Goal: Task Accomplishment & Management: Manage account settings

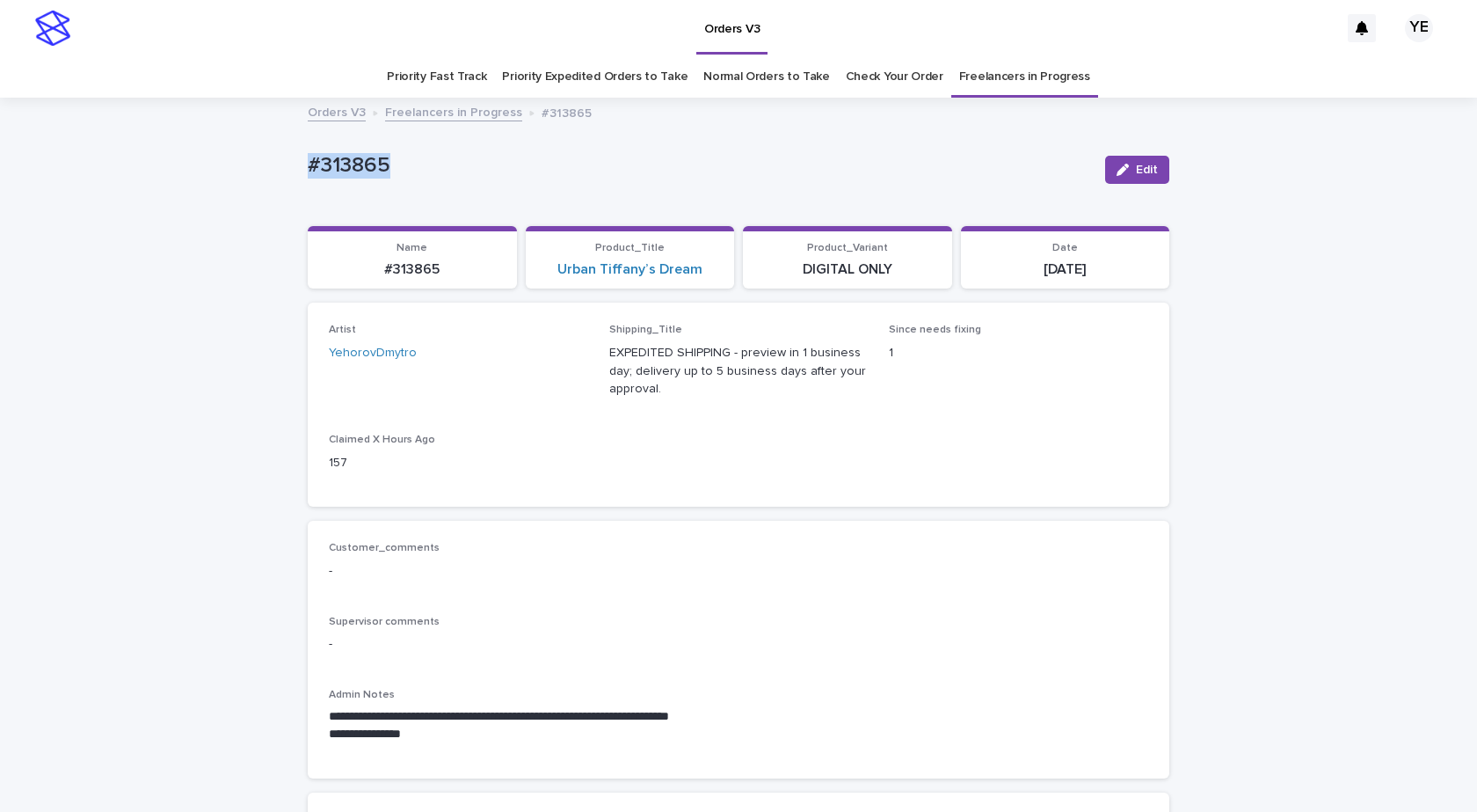
click at [1118, 169] on icon "button" at bounding box center [1123, 170] width 12 height 12
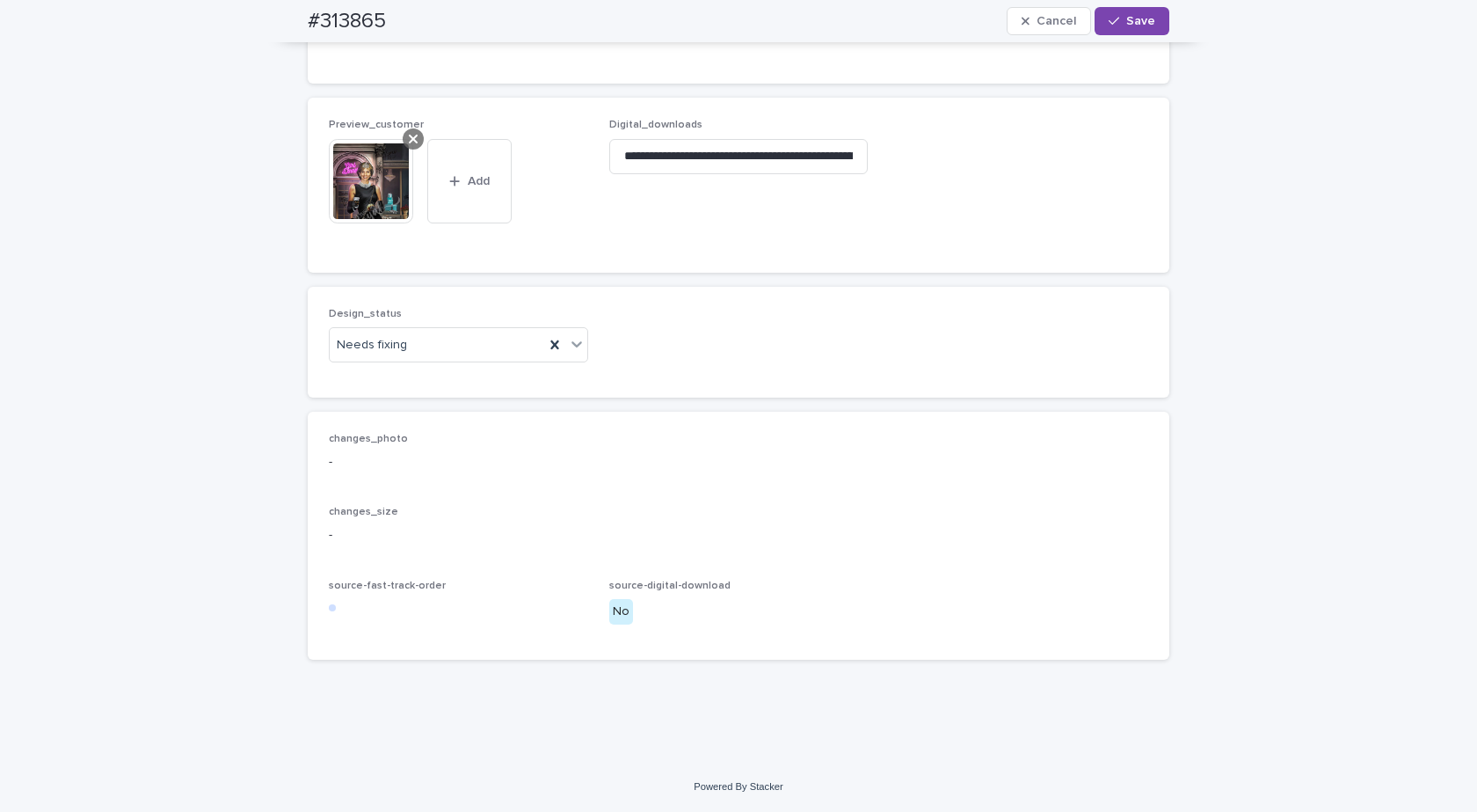
click at [403, 133] on div at bounding box center [413, 138] width 21 height 21
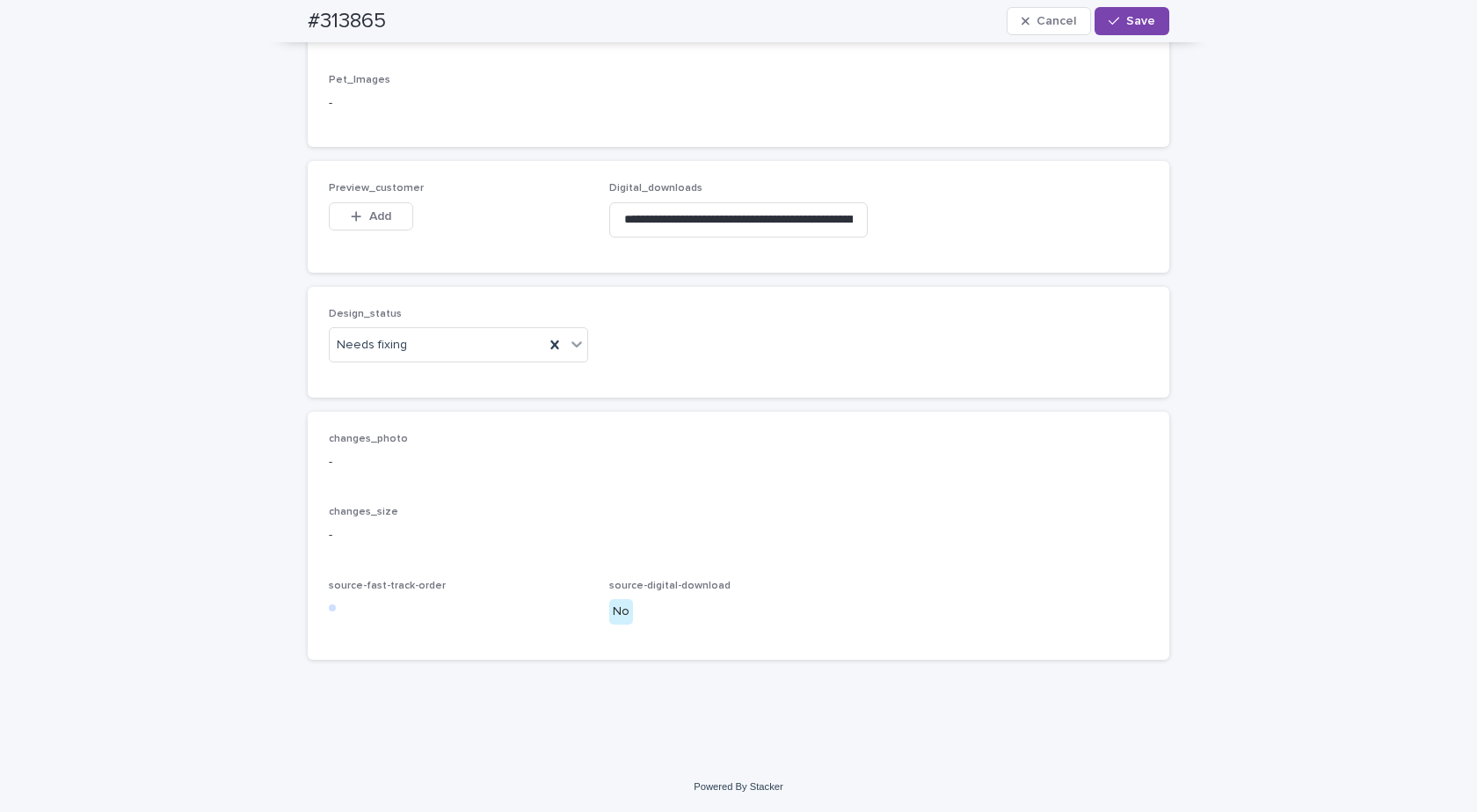
scroll to position [1092, 0]
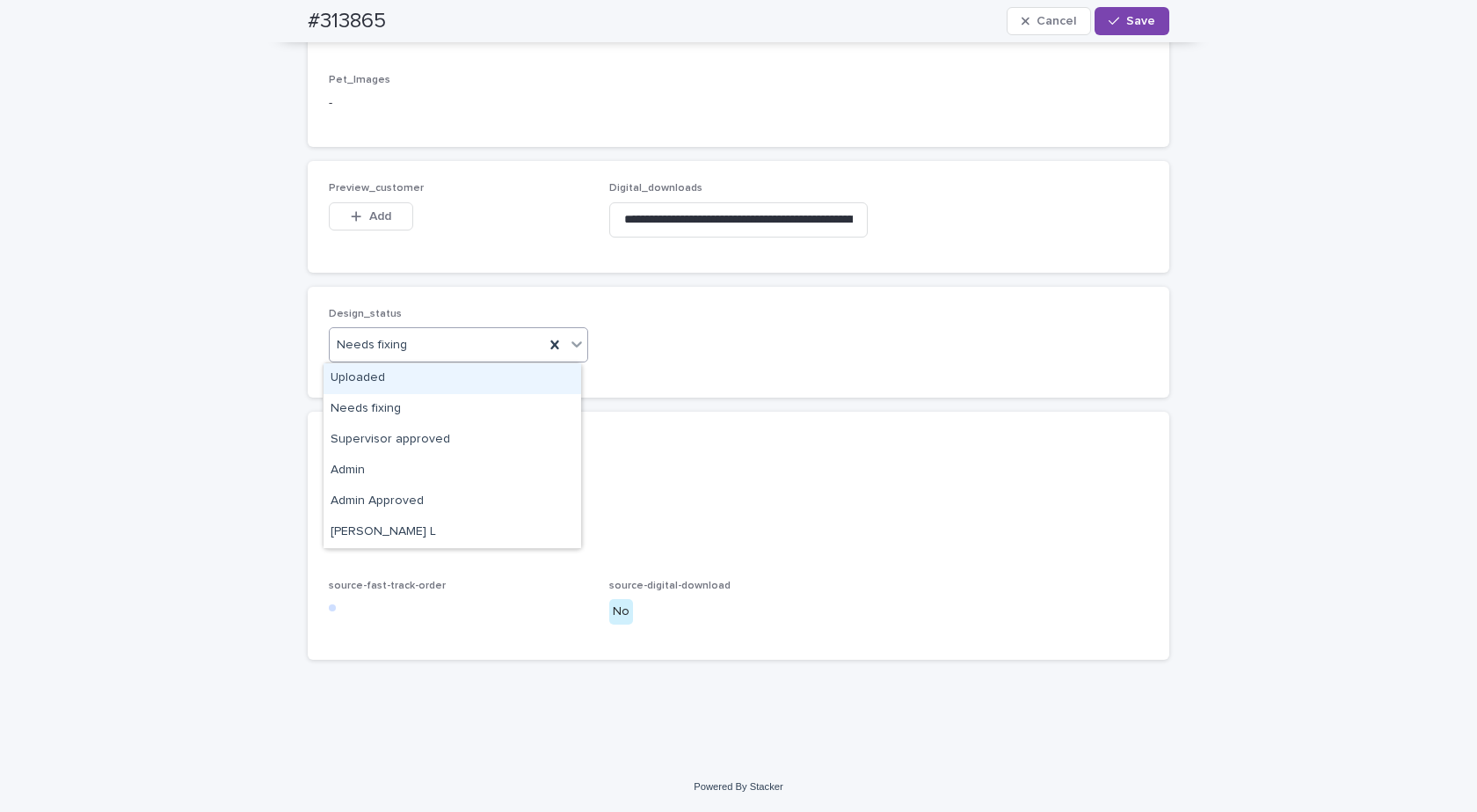
click at [346, 381] on div "Uploaded" at bounding box center [453, 378] width 258 height 31
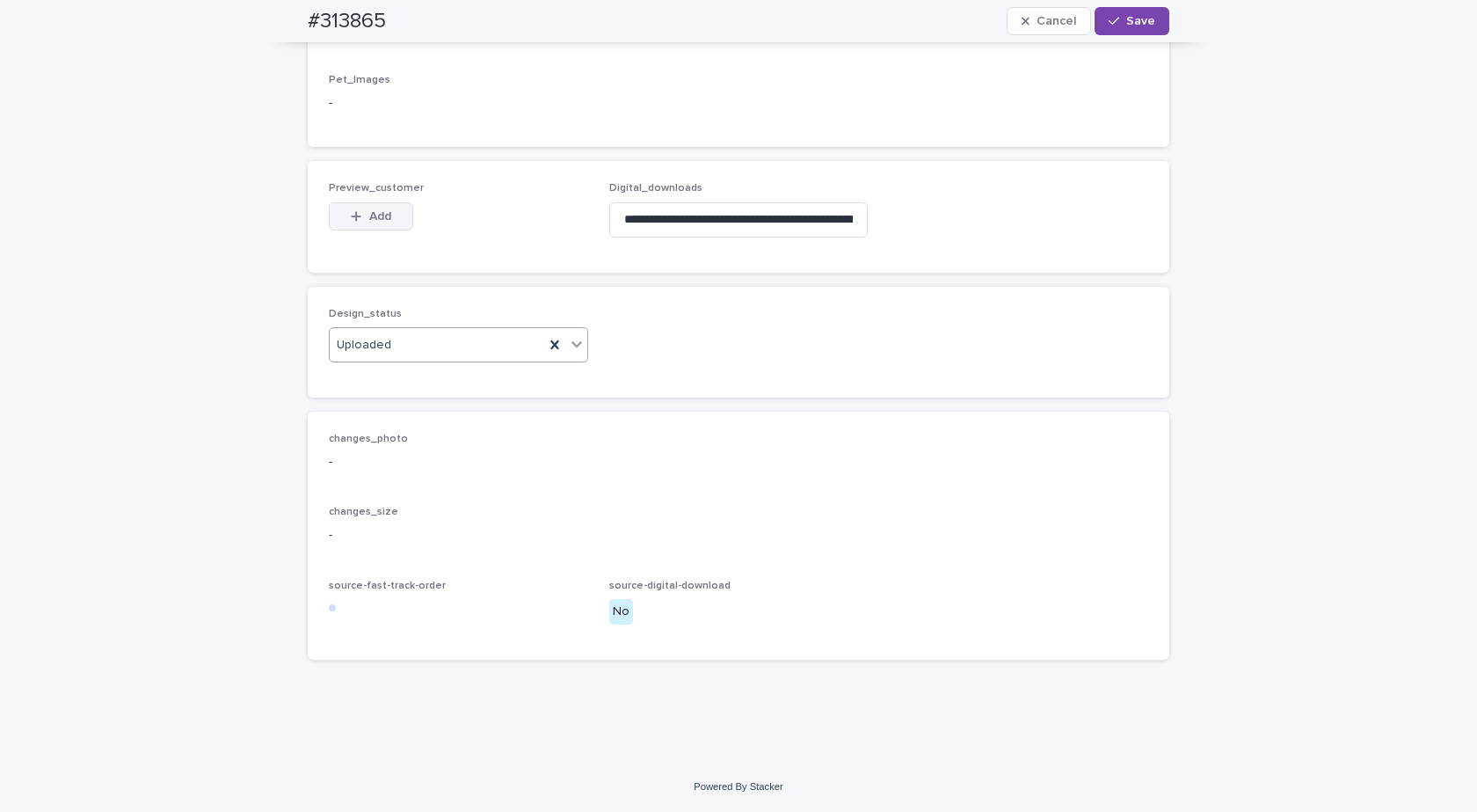
click at [352, 216] on icon "button" at bounding box center [357, 216] width 10 height 10
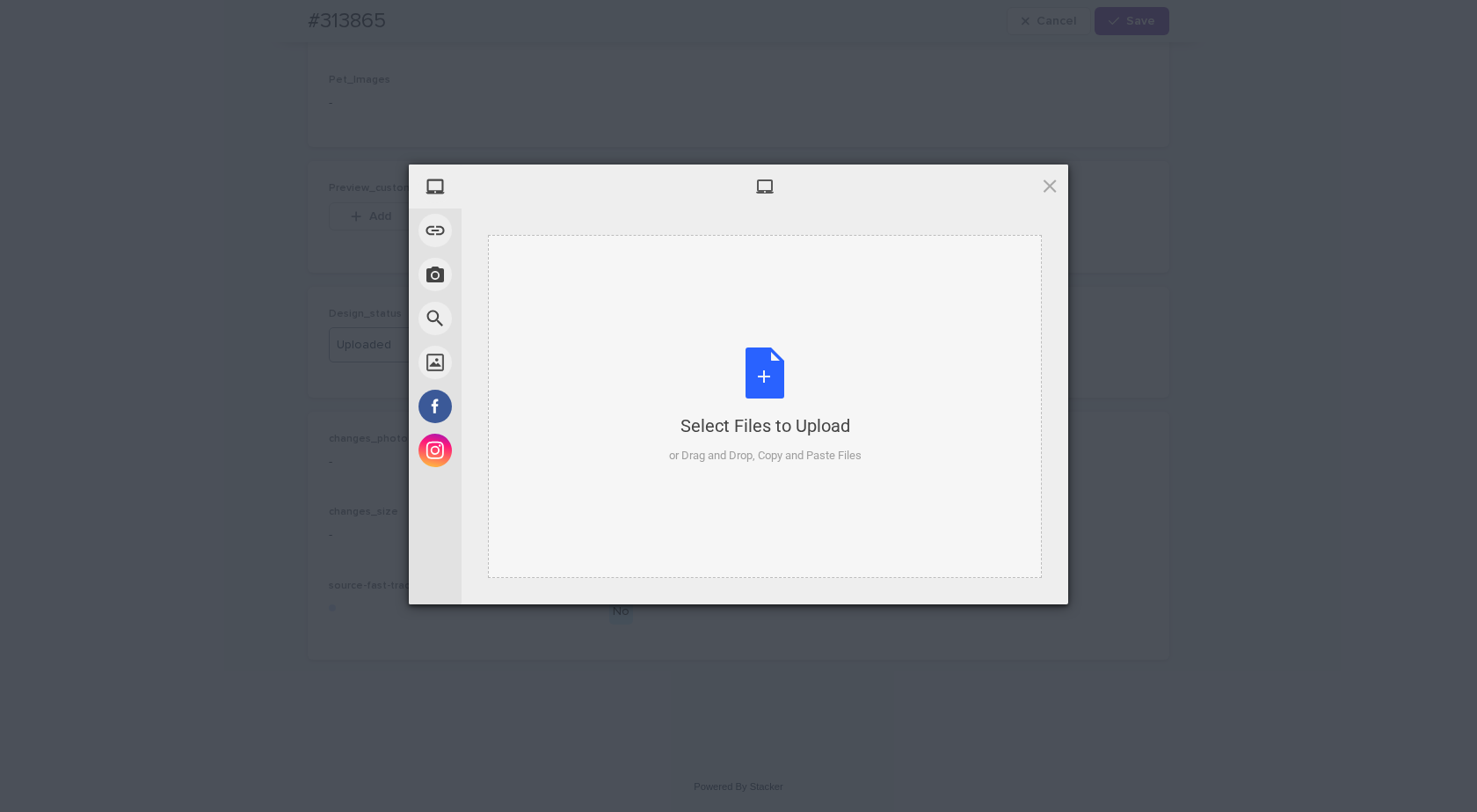
click at [703, 367] on div "Select Files to Upload or Drag and Drop, Copy and Paste Files" at bounding box center [765, 405] width 193 height 117
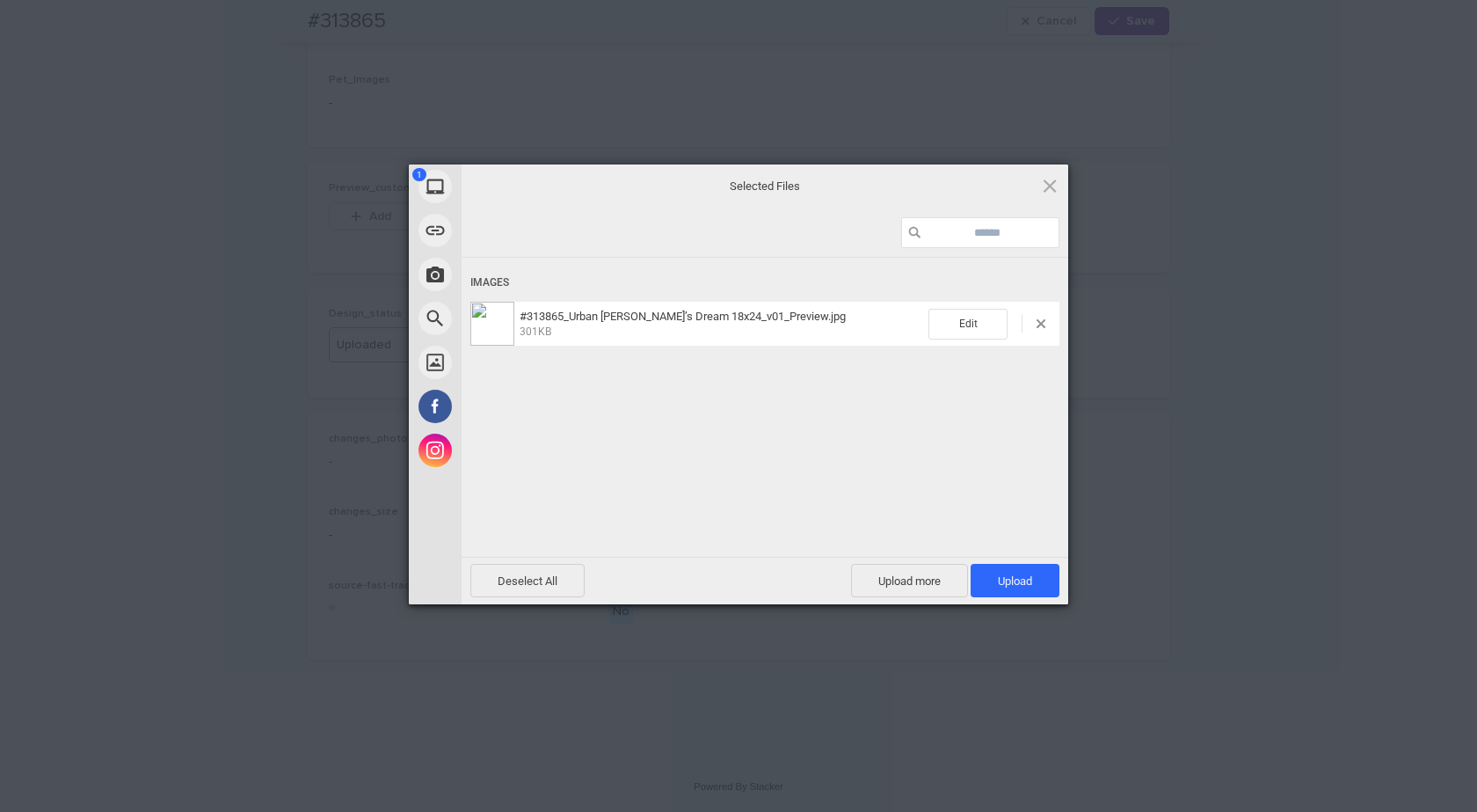
click at [1027, 598] on div "Deselect All Upload more Upload 1" at bounding box center [765, 580] width 607 height 47
click at [1018, 579] on span "Upload 1" at bounding box center [1015, 580] width 34 height 13
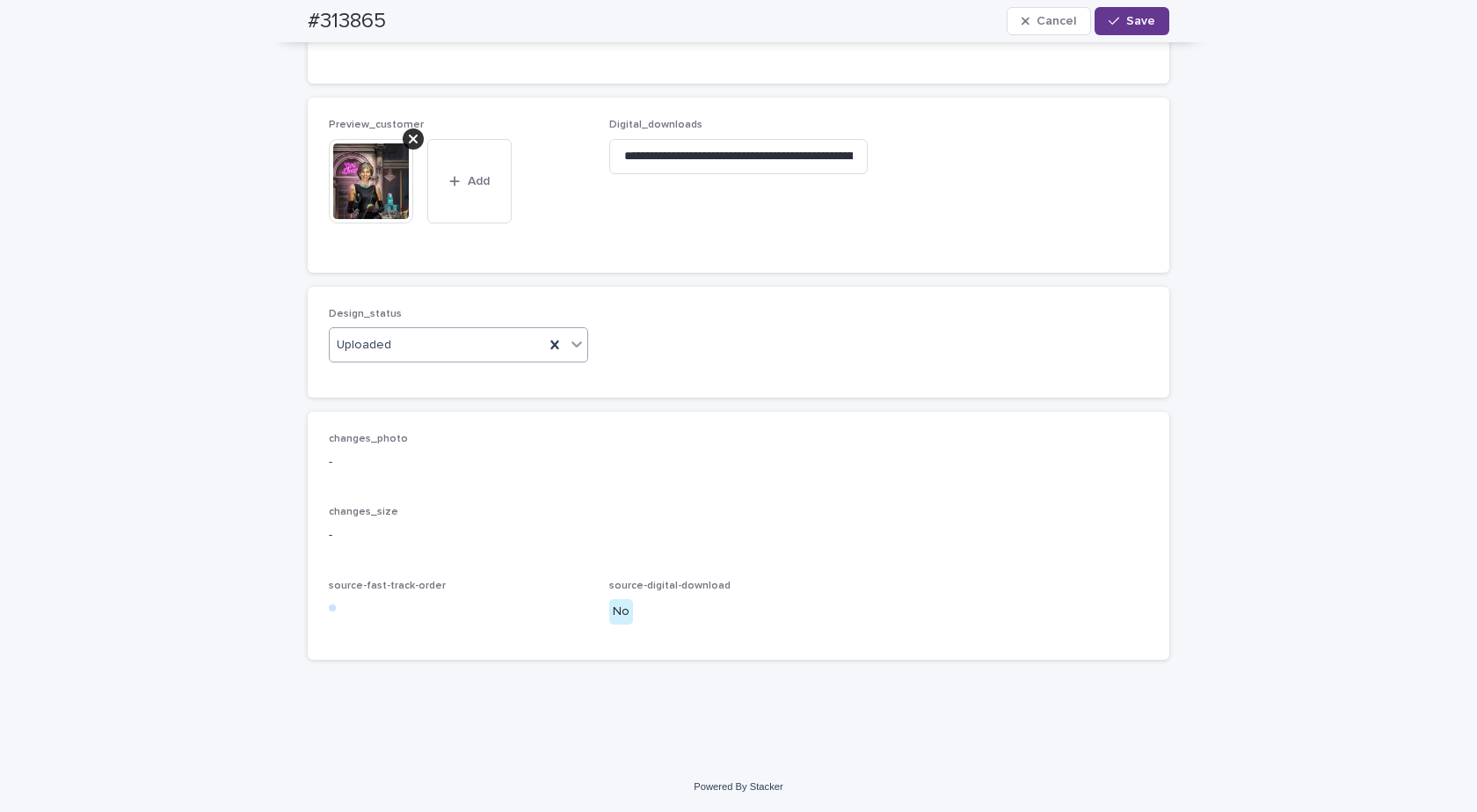
click at [1136, 16] on span "Save" at bounding box center [1140, 21] width 29 height 12
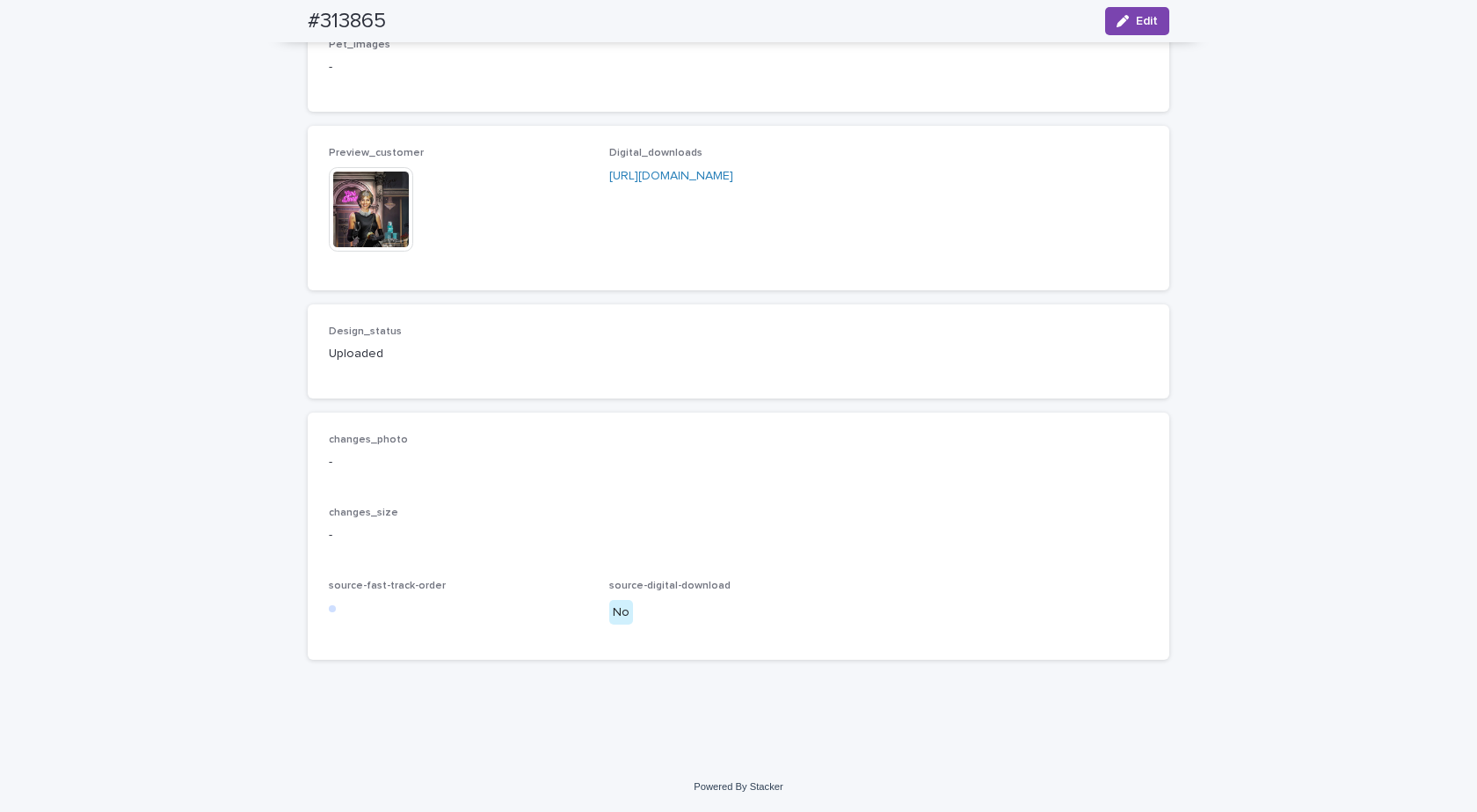
click at [339, 225] on img at bounding box center [371, 209] width 84 height 84
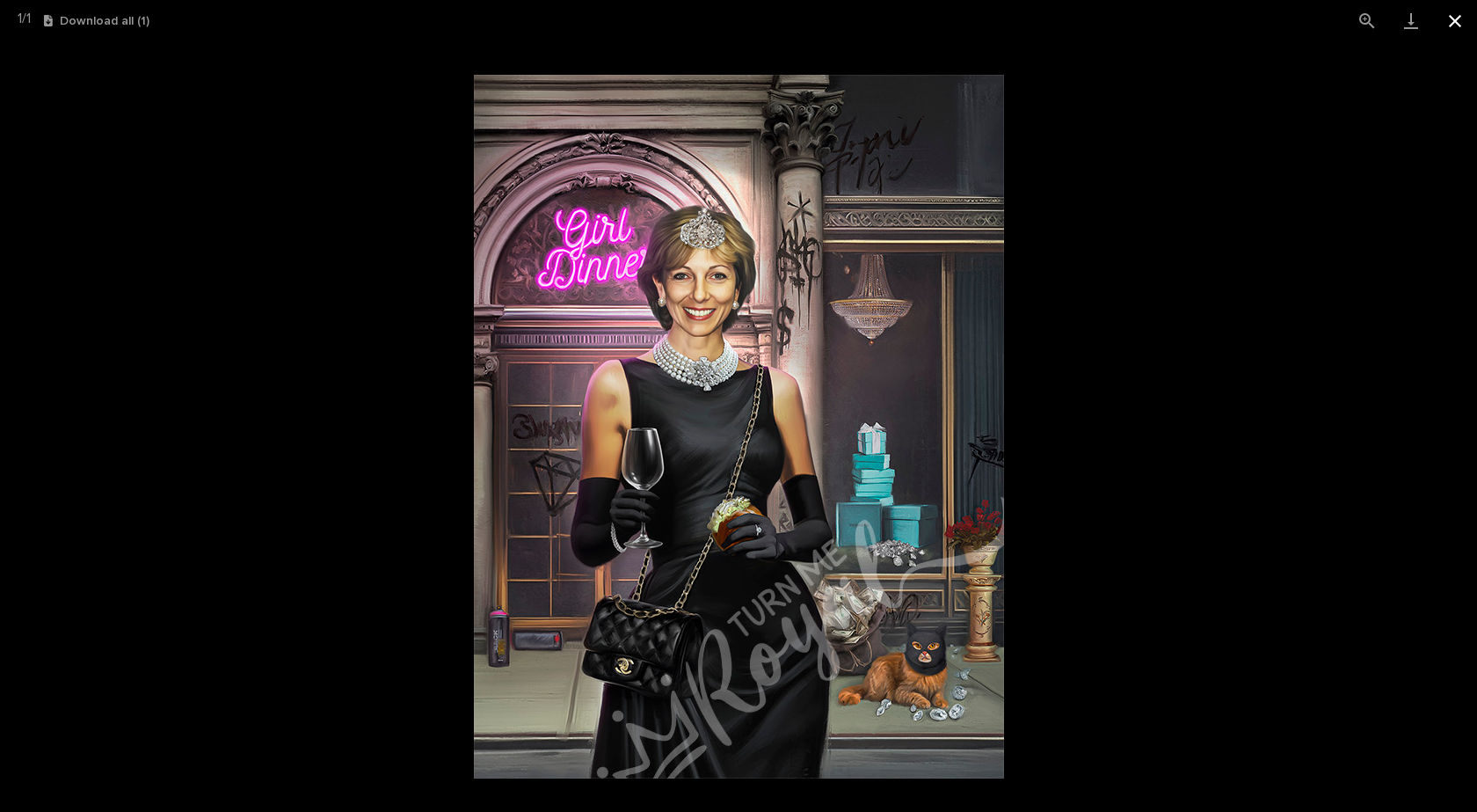
drag, startPoint x: 1467, startPoint y: 13, endPoint x: 1453, endPoint y: 17, distance: 15.4
click at [1467, 13] on button "Close gallery" at bounding box center [1455, 20] width 44 height 41
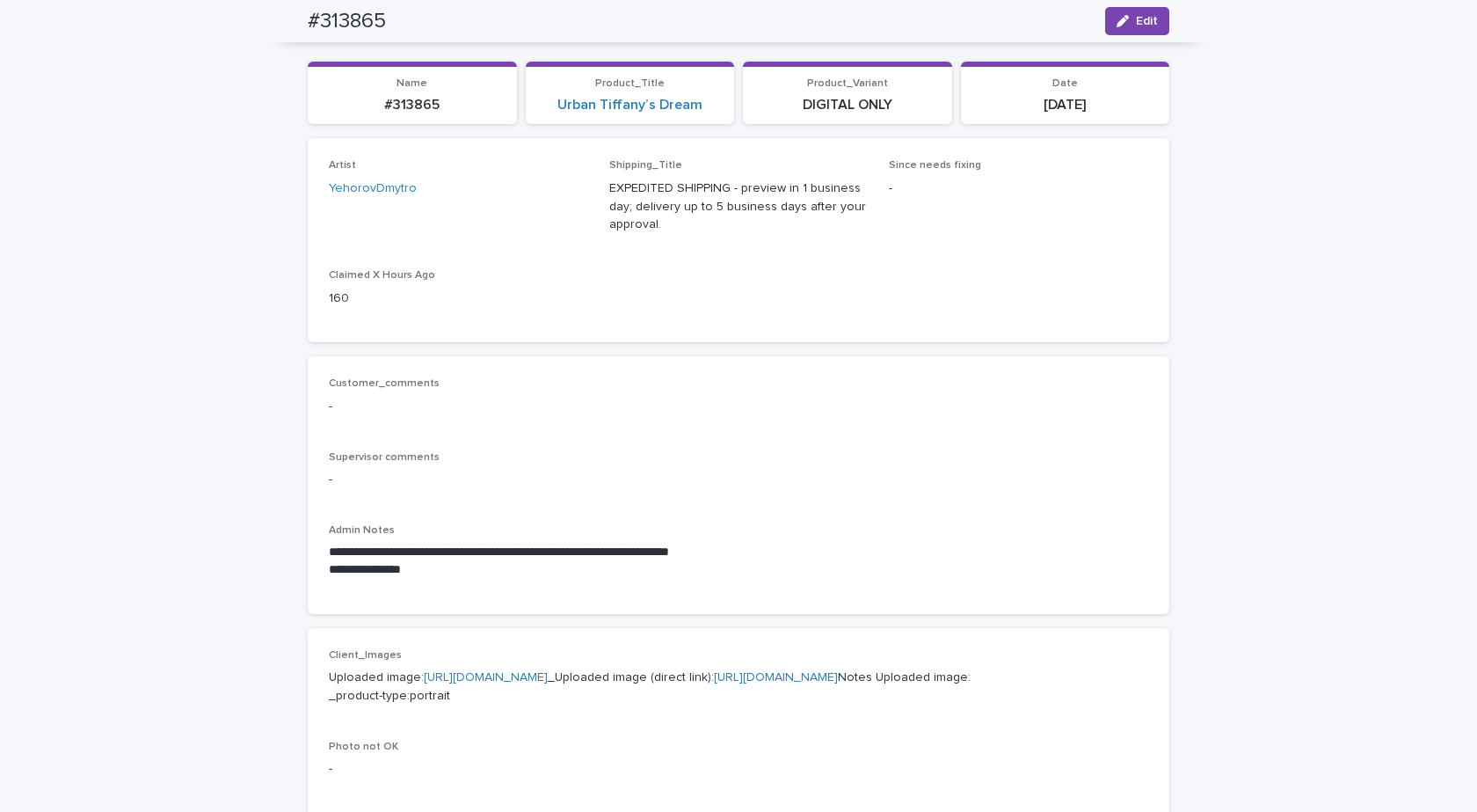
scroll to position [0, 0]
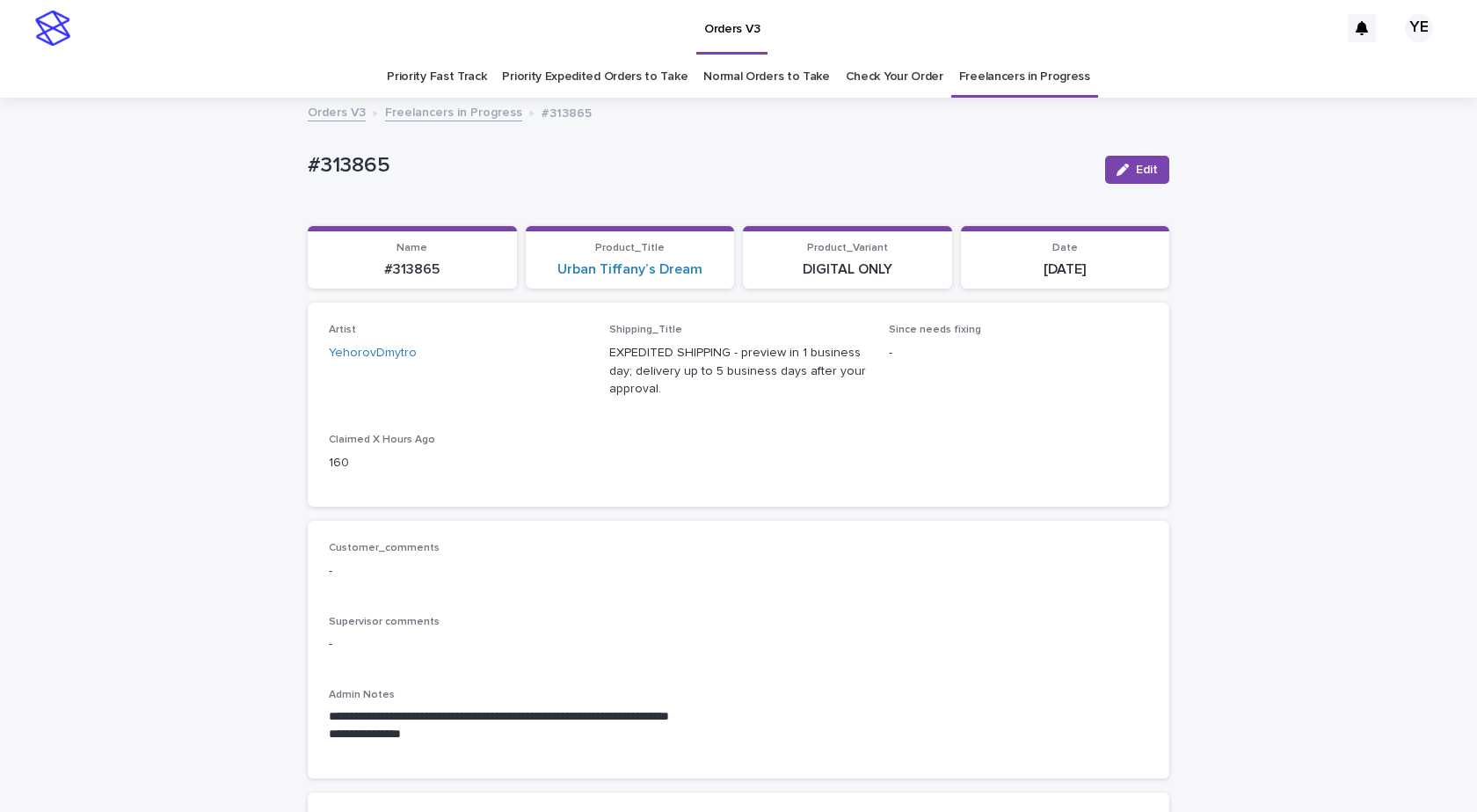
click at [477, 110] on link "Freelancers in Progress" at bounding box center [453, 111] width 137 height 20
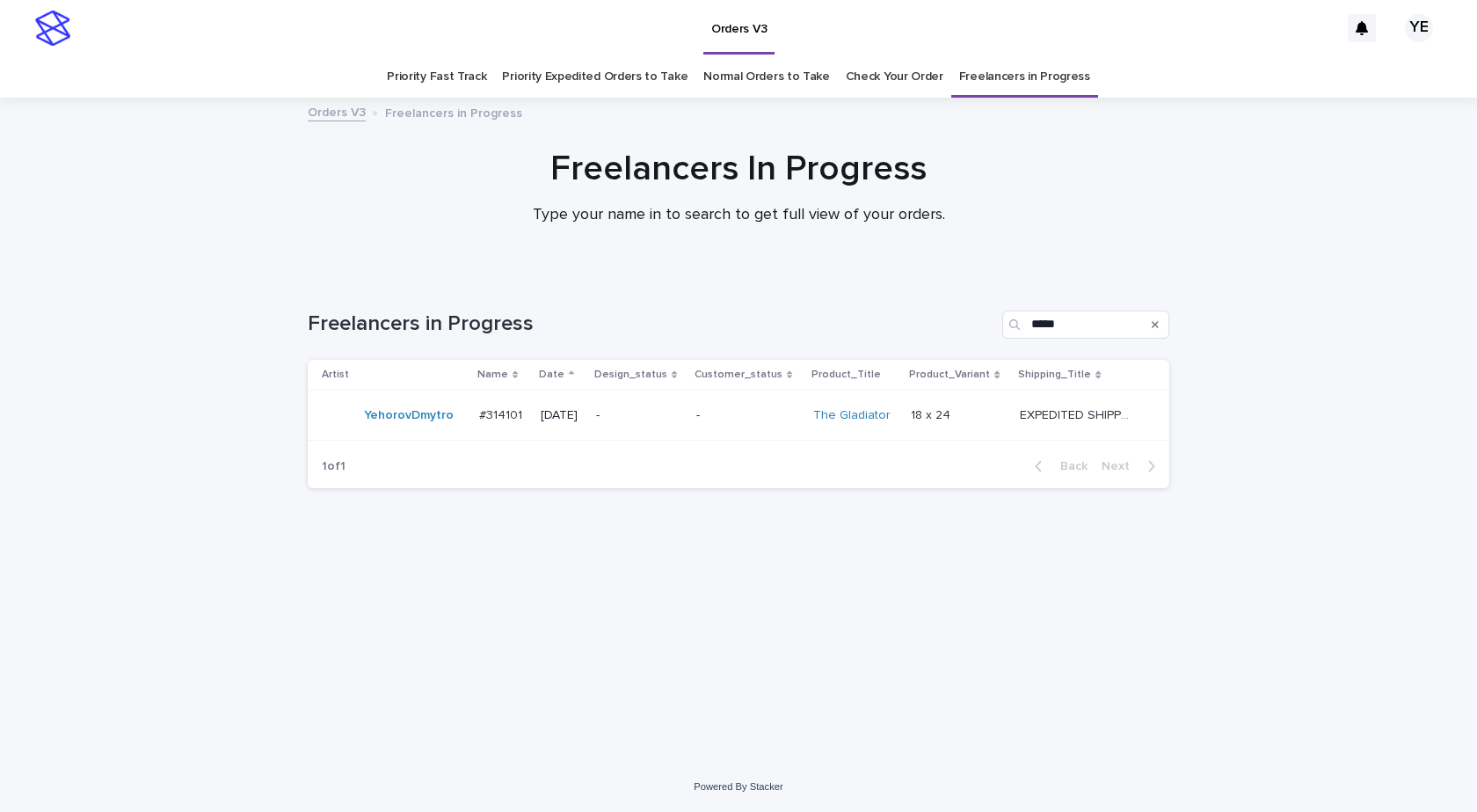
click at [378, 428] on div "YehorovDmytro" at bounding box center [409, 415] width 90 height 29
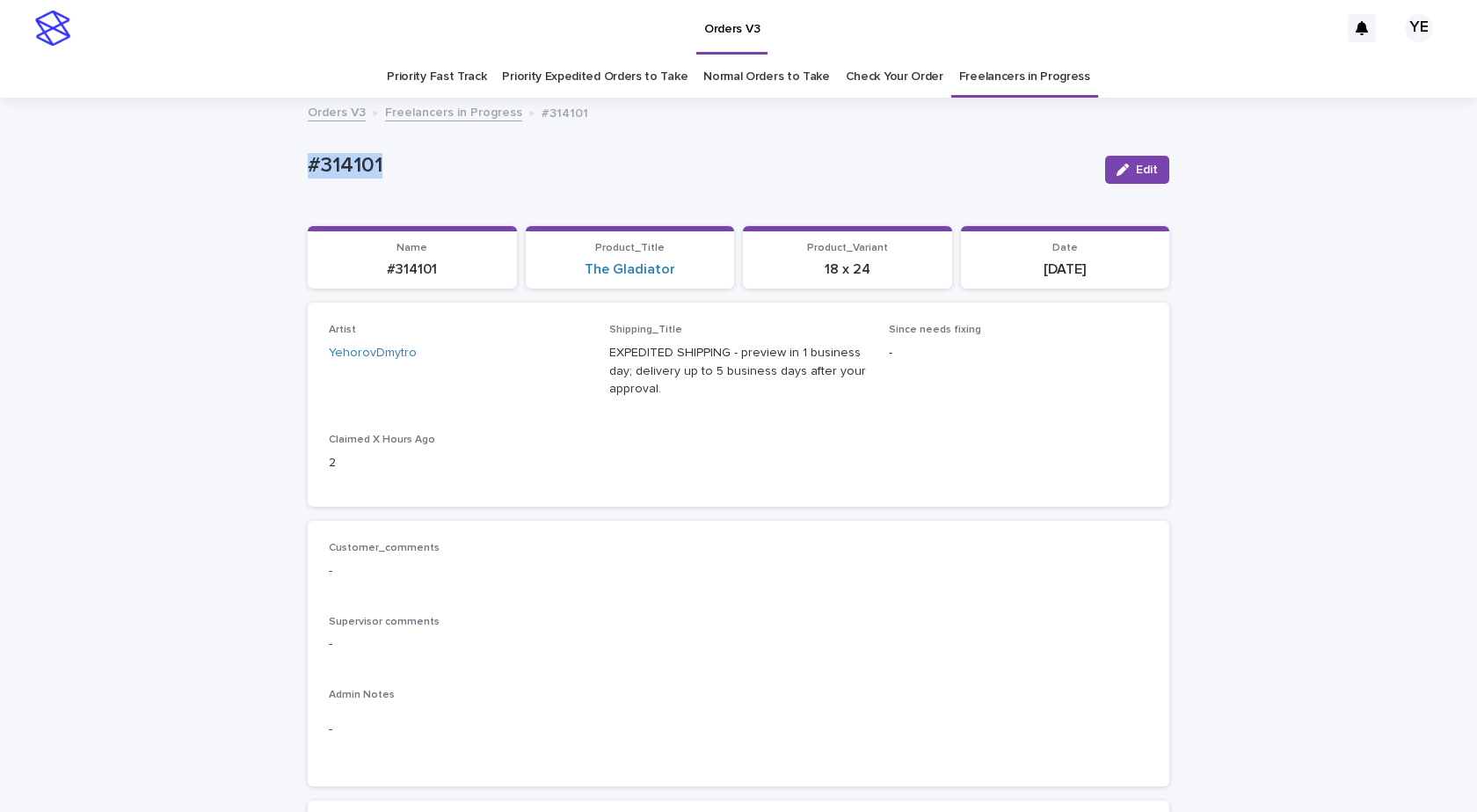
drag, startPoint x: 387, startPoint y: 151, endPoint x: 180, endPoint y: 194, distance: 211.1
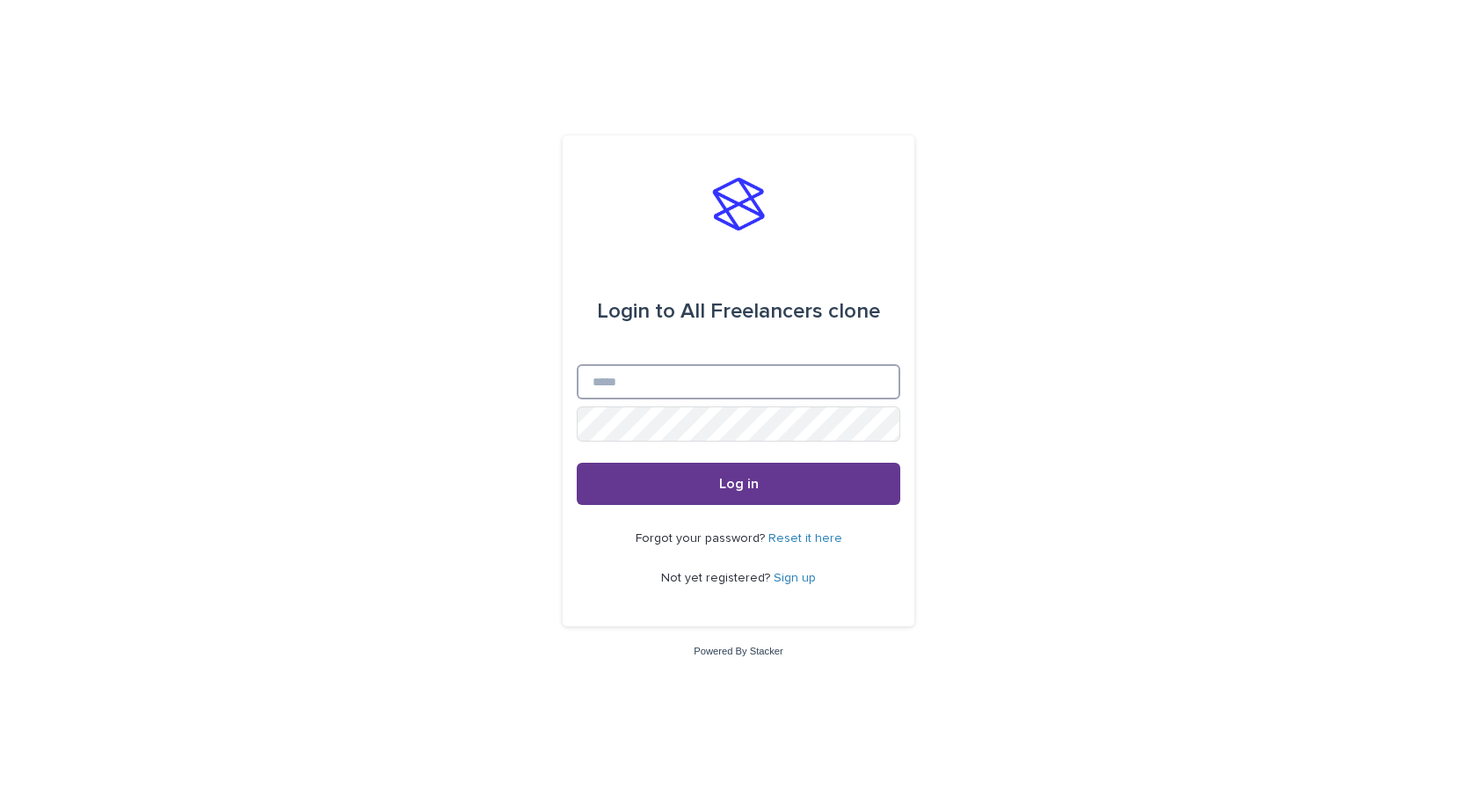
type input "**********"
click at [769, 485] on button "Log in" at bounding box center [739, 483] width 324 height 42
